Goal: Task Accomplishment & Management: Manage account settings

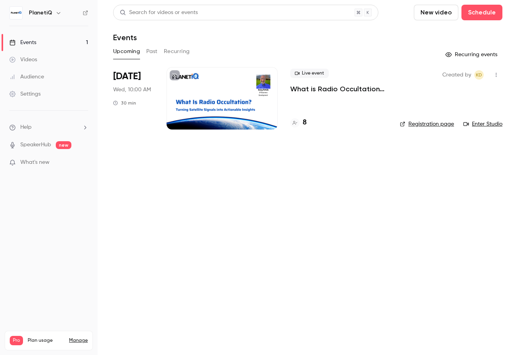
click at [303, 123] on h4 "8" at bounding box center [305, 122] width 4 height 11
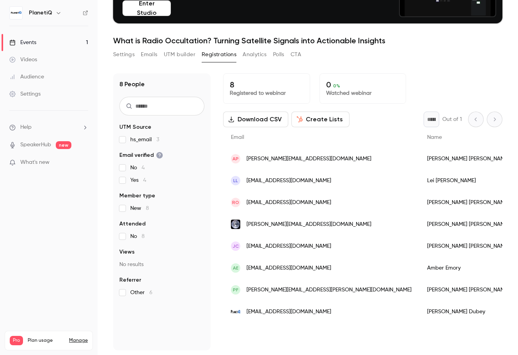
click at [35, 44] on div "Events" at bounding box center [22, 43] width 27 height 8
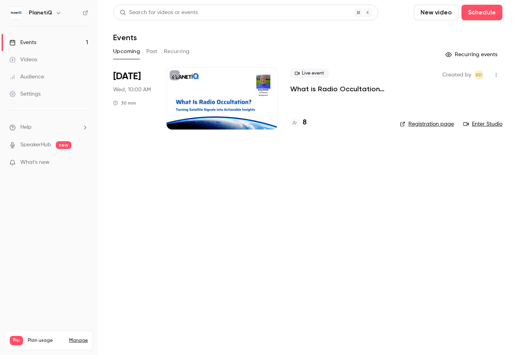
click at [202, 118] on div at bounding box center [222, 98] width 111 height 62
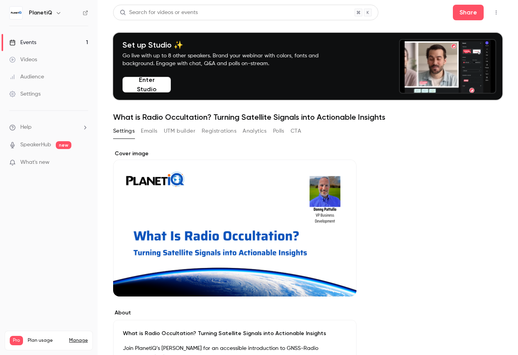
click at [30, 95] on div "Settings" at bounding box center [24, 94] width 31 height 8
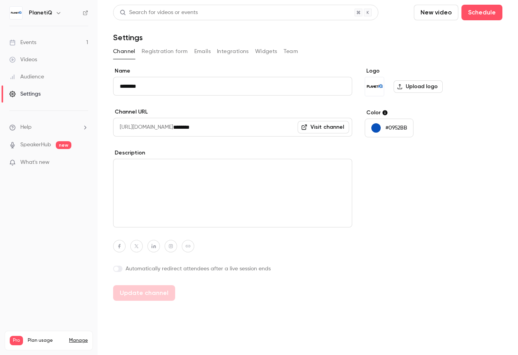
click at [28, 73] on div "Audience" at bounding box center [26, 77] width 35 height 8
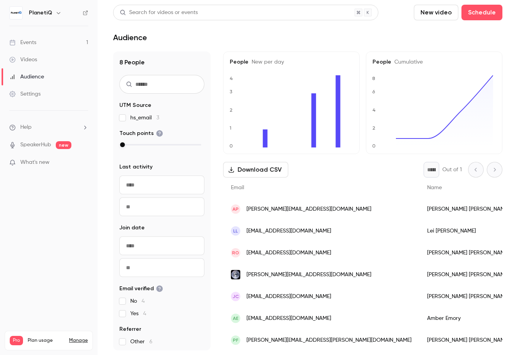
click at [39, 93] on div "Settings" at bounding box center [24, 94] width 31 height 8
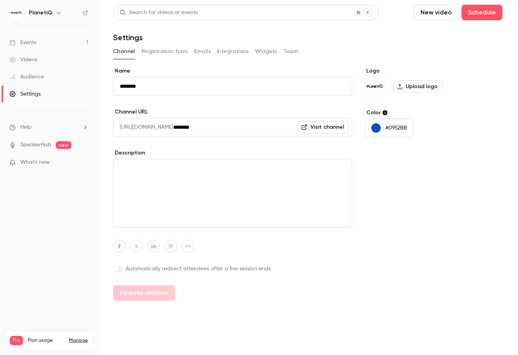
click at [164, 53] on button "Registration form" at bounding box center [165, 51] width 46 height 12
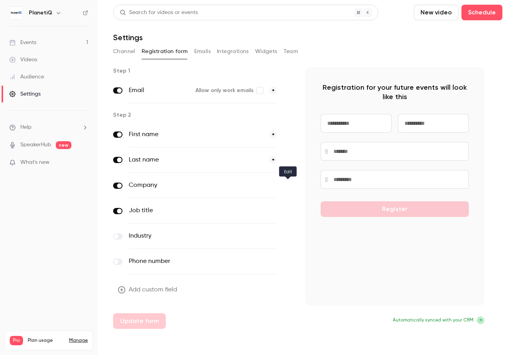
click at [288, 185] on icon "button" at bounding box center [288, 185] width 5 height 5
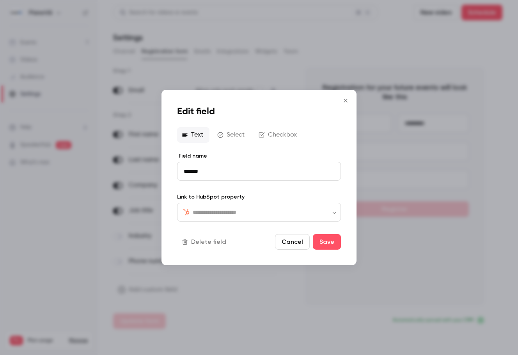
type input "**********"
click at [236, 134] on div "Text Select Checkbox" at bounding box center [259, 135] width 164 height 16
click at [267, 131] on div "Text Select Checkbox" at bounding box center [259, 135] width 164 height 16
click at [318, 240] on button "Save" at bounding box center [327, 242] width 28 height 16
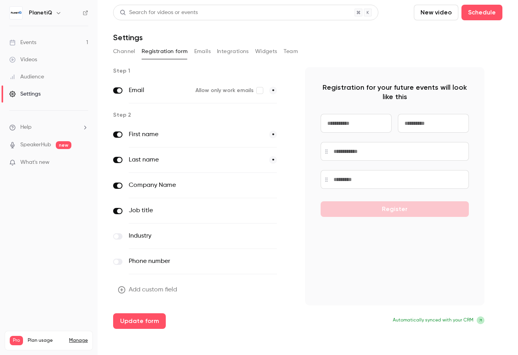
click at [268, 186] on button "optional" at bounding box center [264, 185] width 26 height 8
click at [149, 322] on button "Update form" at bounding box center [139, 321] width 53 height 16
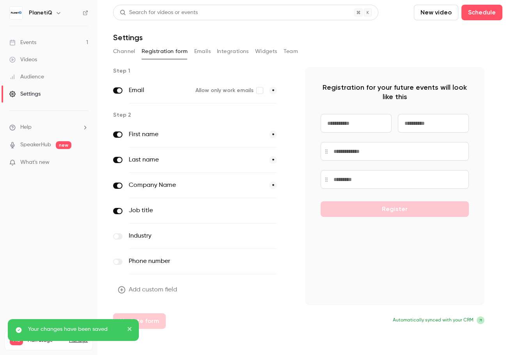
click at [129, 330] on icon "close" at bounding box center [129, 329] width 5 height 6
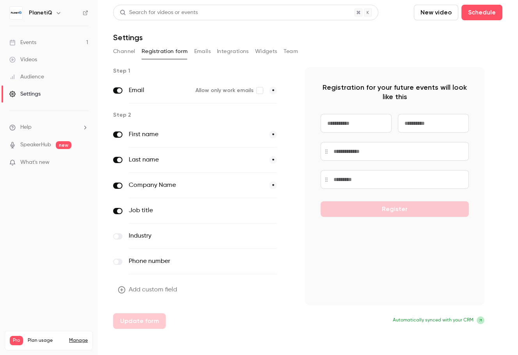
click at [18, 44] on div "Events" at bounding box center [22, 43] width 27 height 8
